Goal: Complete application form: Complete application form

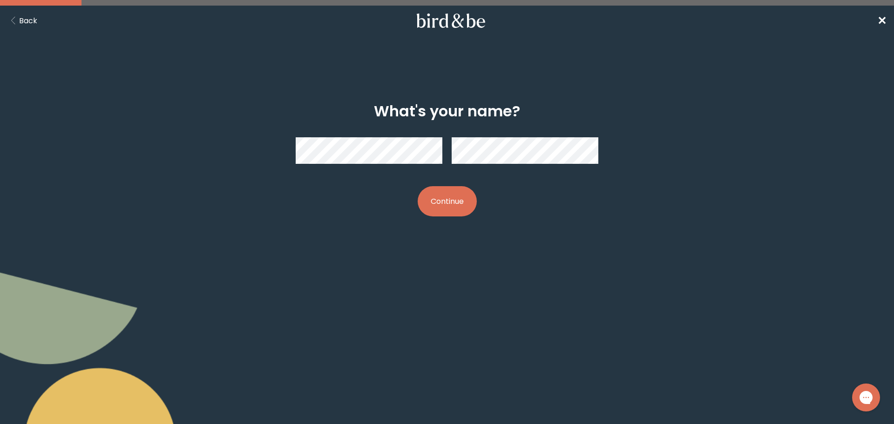
click at [448, 209] on button "Continue" at bounding box center [447, 201] width 59 height 30
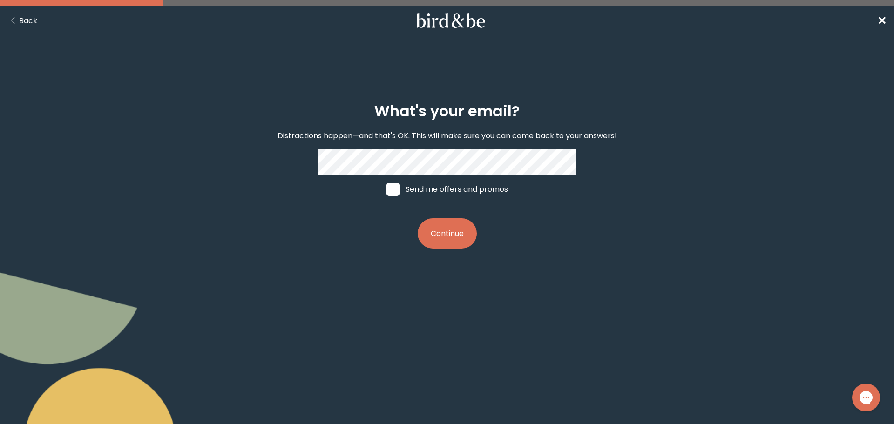
click at [461, 234] on button "Continue" at bounding box center [447, 233] width 59 height 30
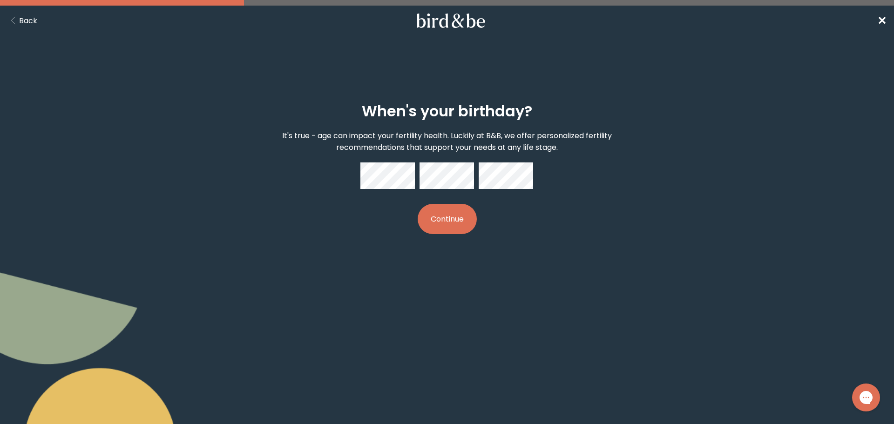
click at [461, 220] on button "Continue" at bounding box center [447, 219] width 59 height 30
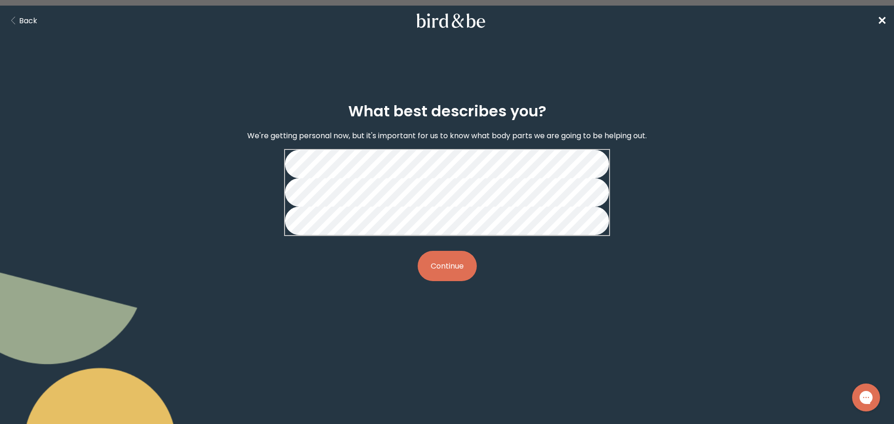
click at [441, 281] on button "Continue" at bounding box center [447, 266] width 59 height 30
click at [445, 281] on button "Continue" at bounding box center [447, 266] width 59 height 30
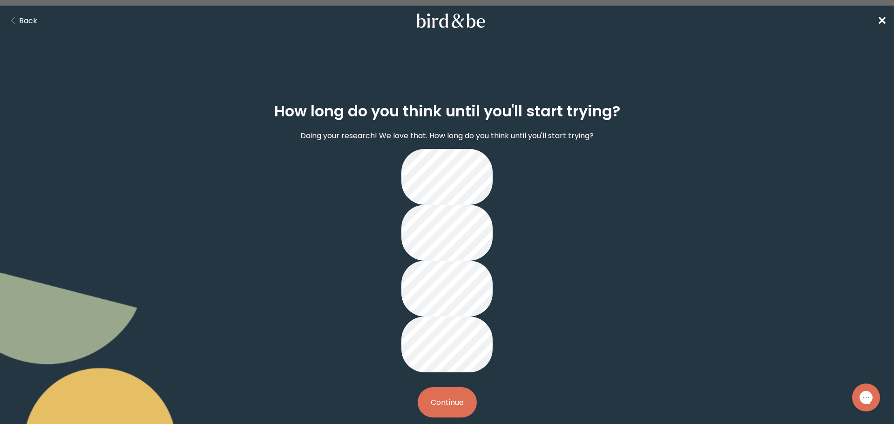
click at [450, 387] on button "Continue" at bounding box center [447, 402] width 59 height 30
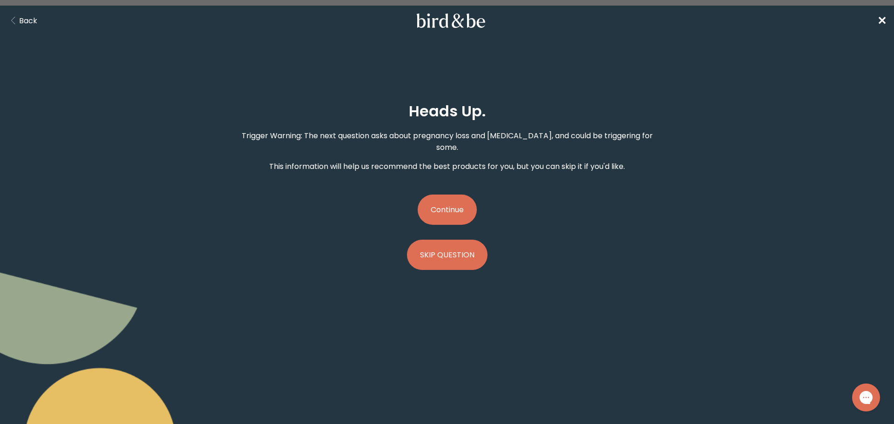
click at [452, 196] on button "Continue" at bounding box center [447, 210] width 59 height 30
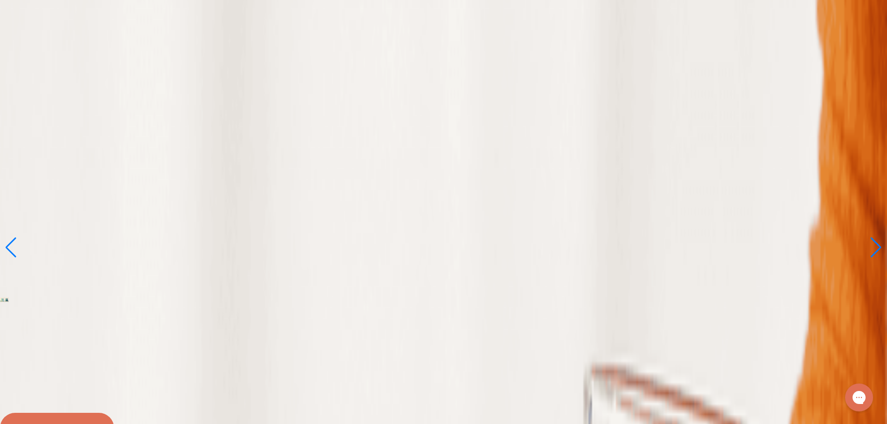
scroll to position [93, 0]
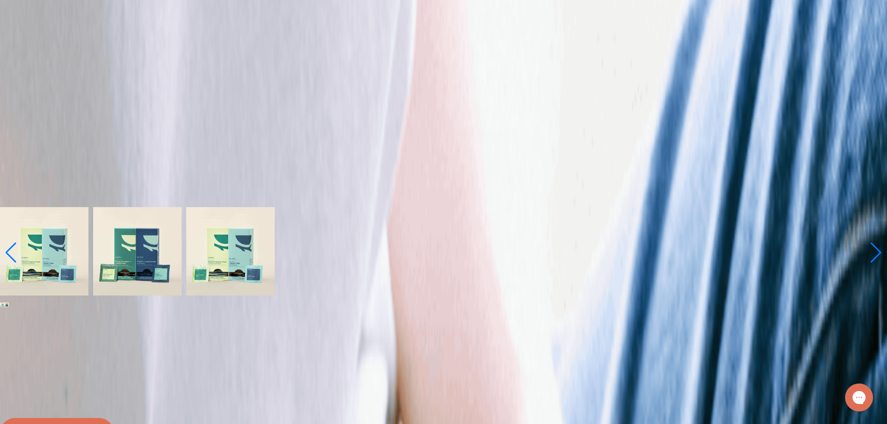
click at [88, 207] on img at bounding box center [44, 251] width 88 height 88
click at [9, 303] on img at bounding box center [7, 305] width 5 height 5
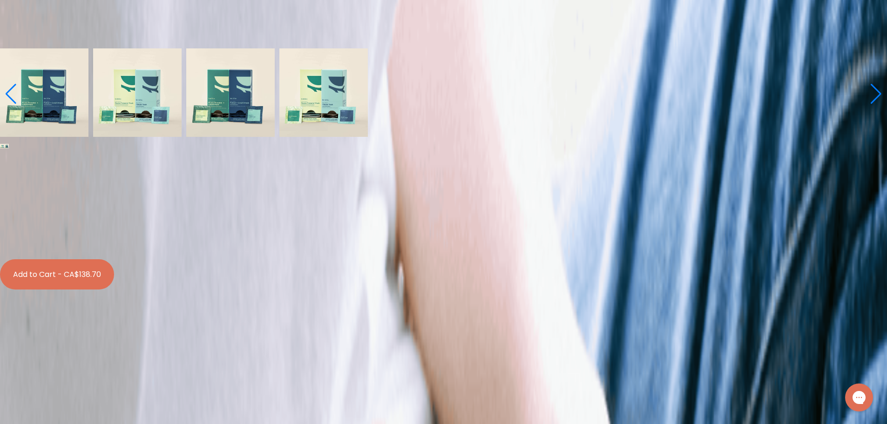
scroll to position [0, 0]
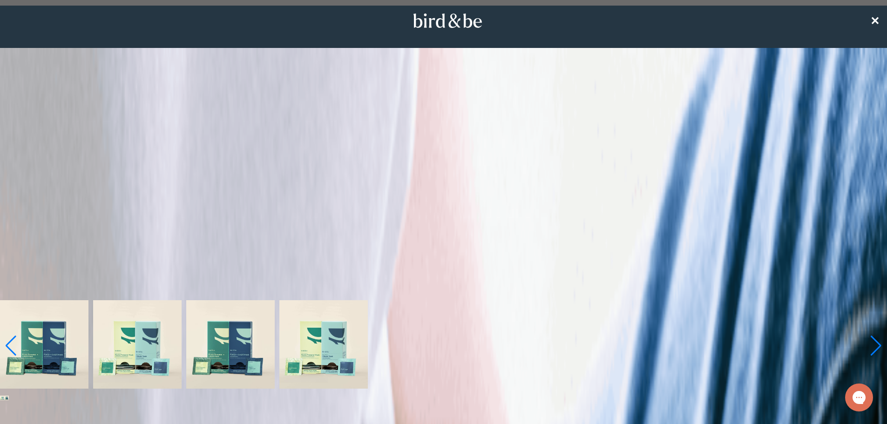
click at [877, 19] on span "✕" at bounding box center [874, 20] width 9 height 15
